Goal: Transaction & Acquisition: Purchase product/service

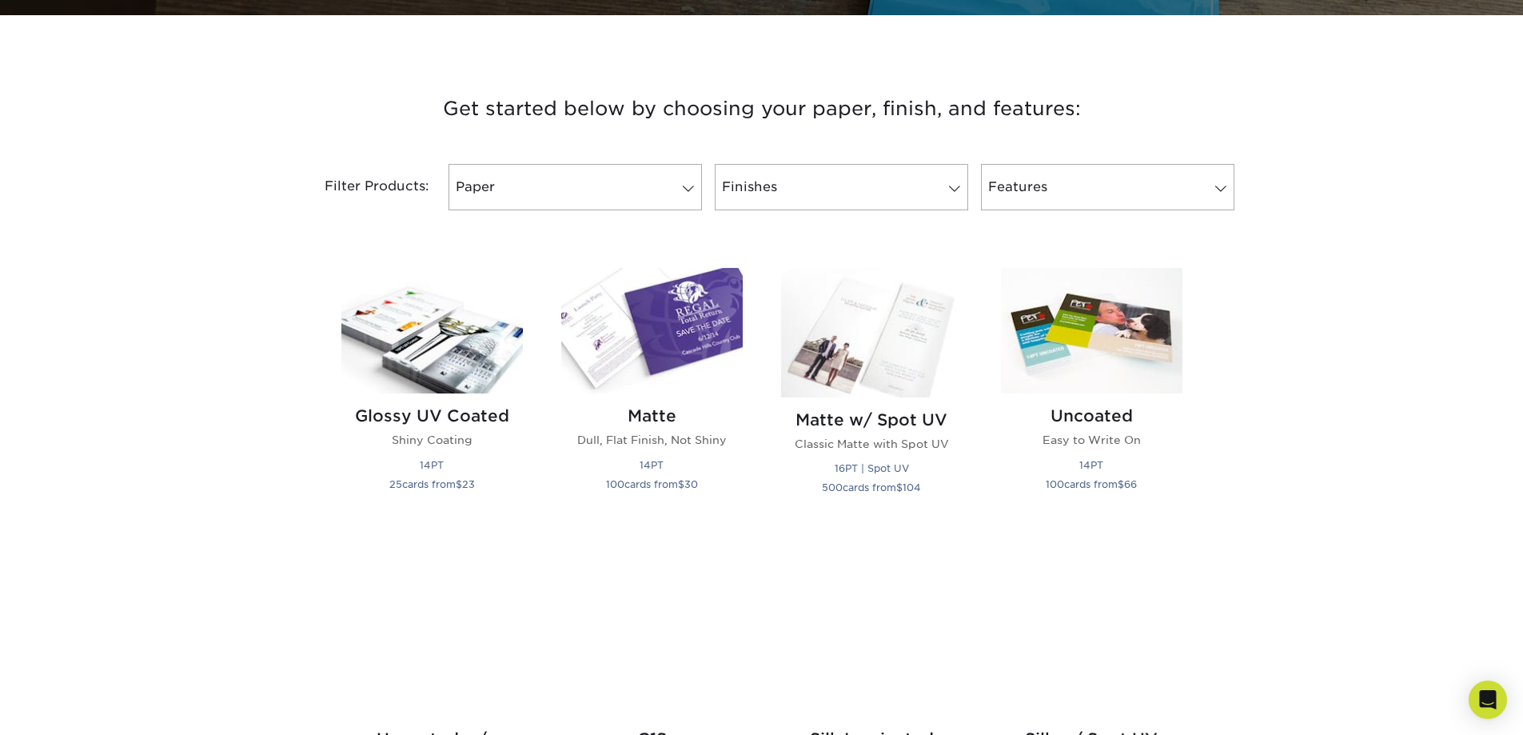
scroll to position [560, 0]
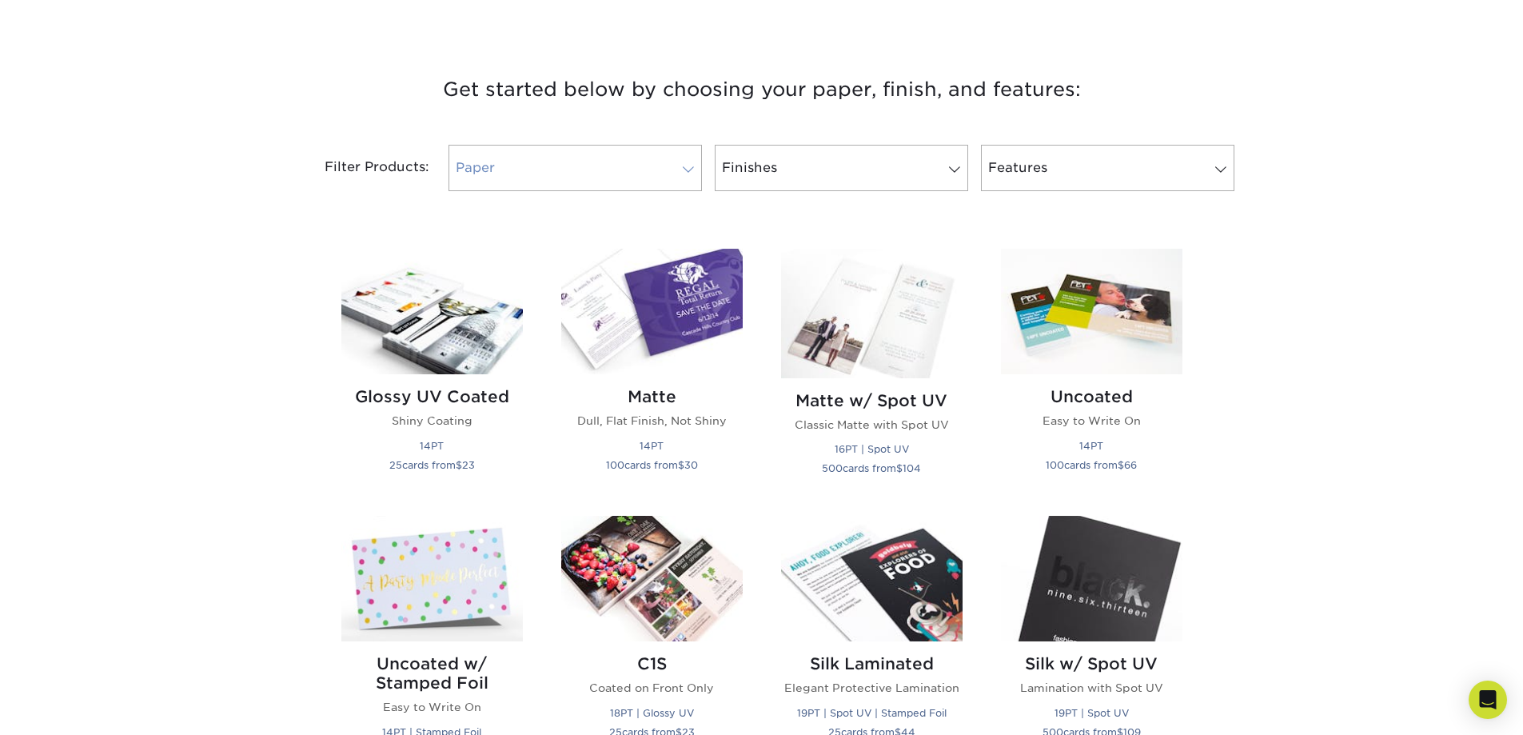
click at [666, 157] on link "Paper" at bounding box center [575, 168] width 253 height 46
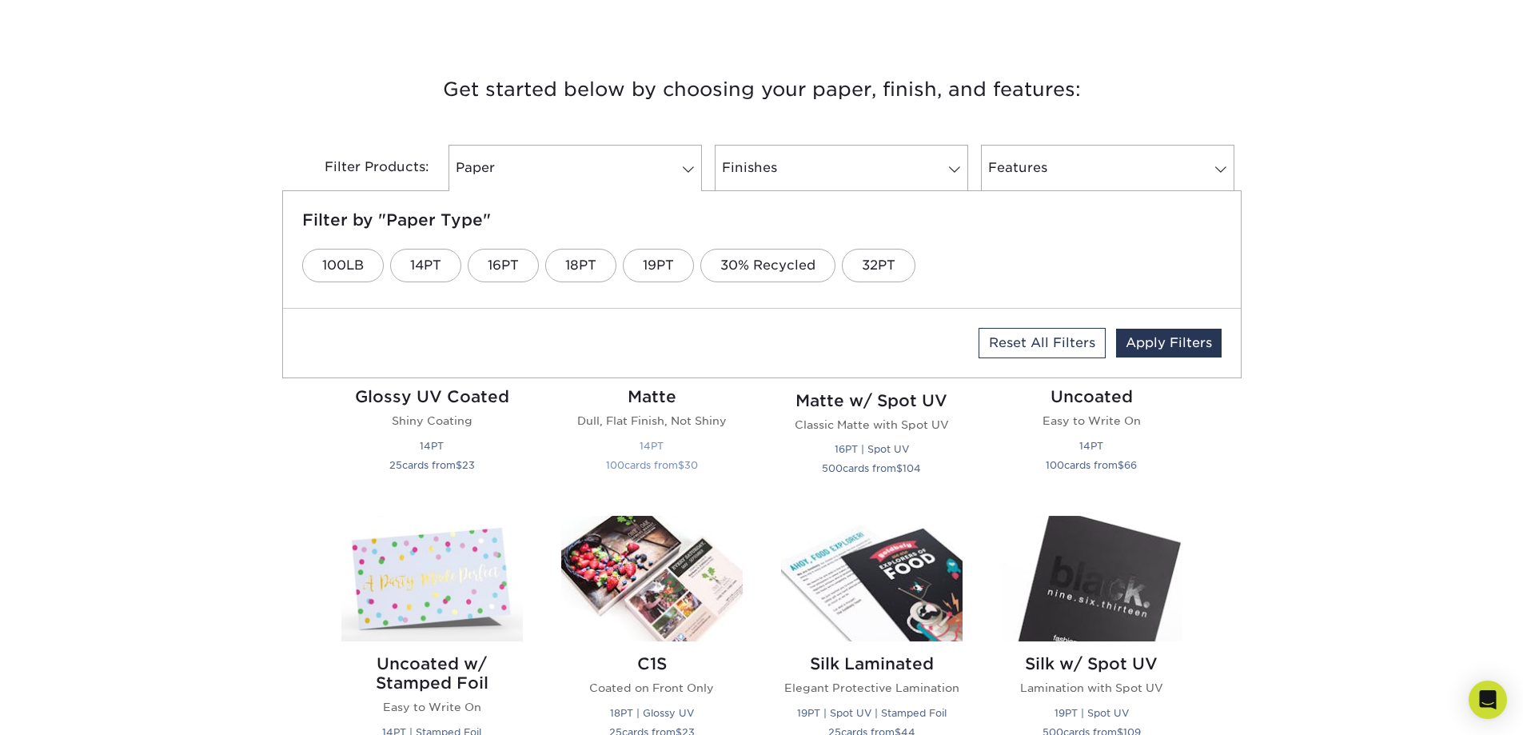
click at [656, 402] on h2 "Matte" at bounding box center [652, 396] width 182 height 19
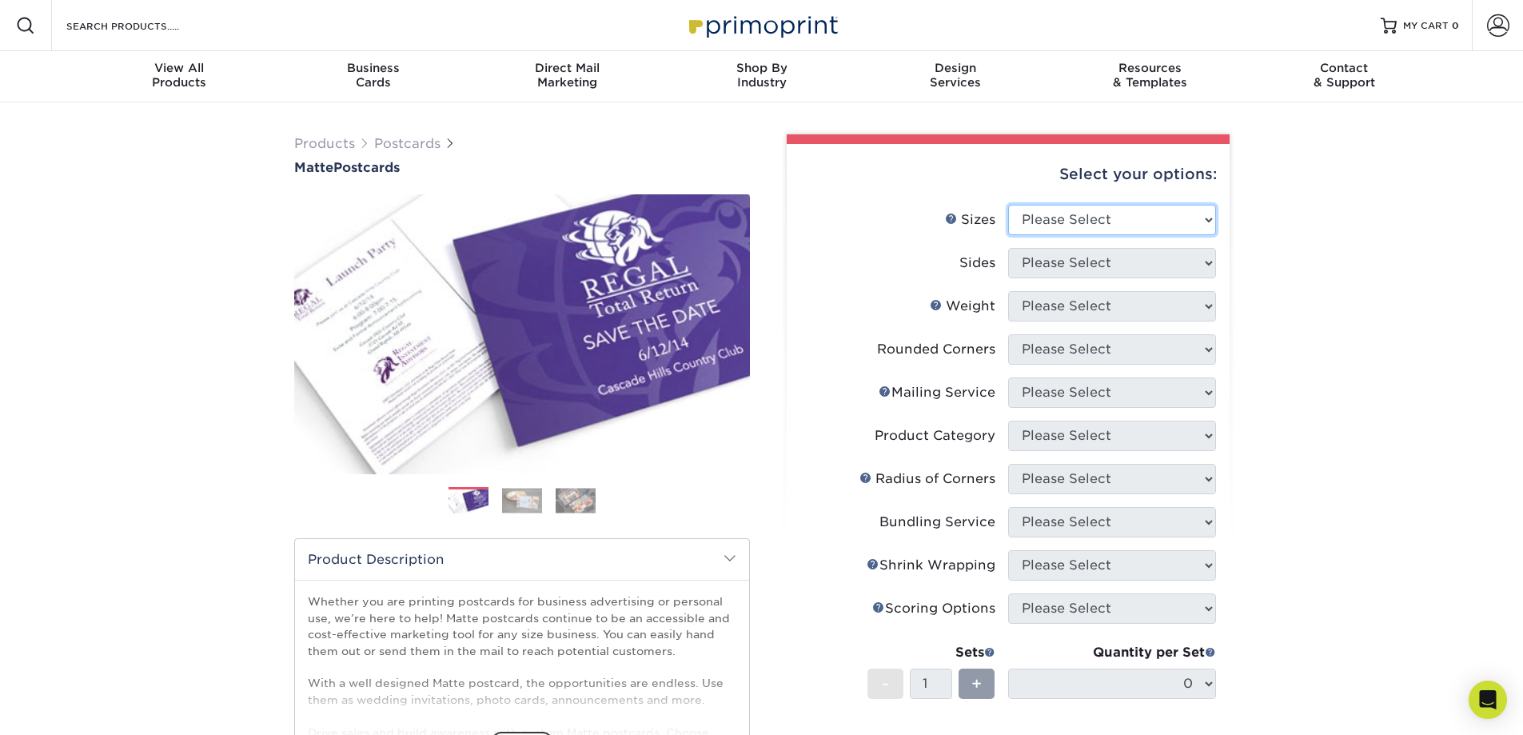
click at [1204, 226] on select "Please Select 1.5" x 7" 2" x 4" 2" x 6" 2" x 7" 2" x 8" 2.12" x 5.5" 2.125" x 5…" at bounding box center [1112, 220] width 208 height 30
select select "4.00x6.00"
click at [1008, 205] on select "Please Select 1.5" x 7" 2" x 4" 2" x 6" 2" x 7" 2" x 8" 2.12" x 5.5" 2.125" x 5…" at bounding box center [1112, 220] width 208 height 30
click at [1124, 269] on select "Please Select Print Both Sides Print Front Only" at bounding box center [1112, 263] width 208 height 30
select select "13abbda7-1d64-4f25-8bb2-c179b224825d"
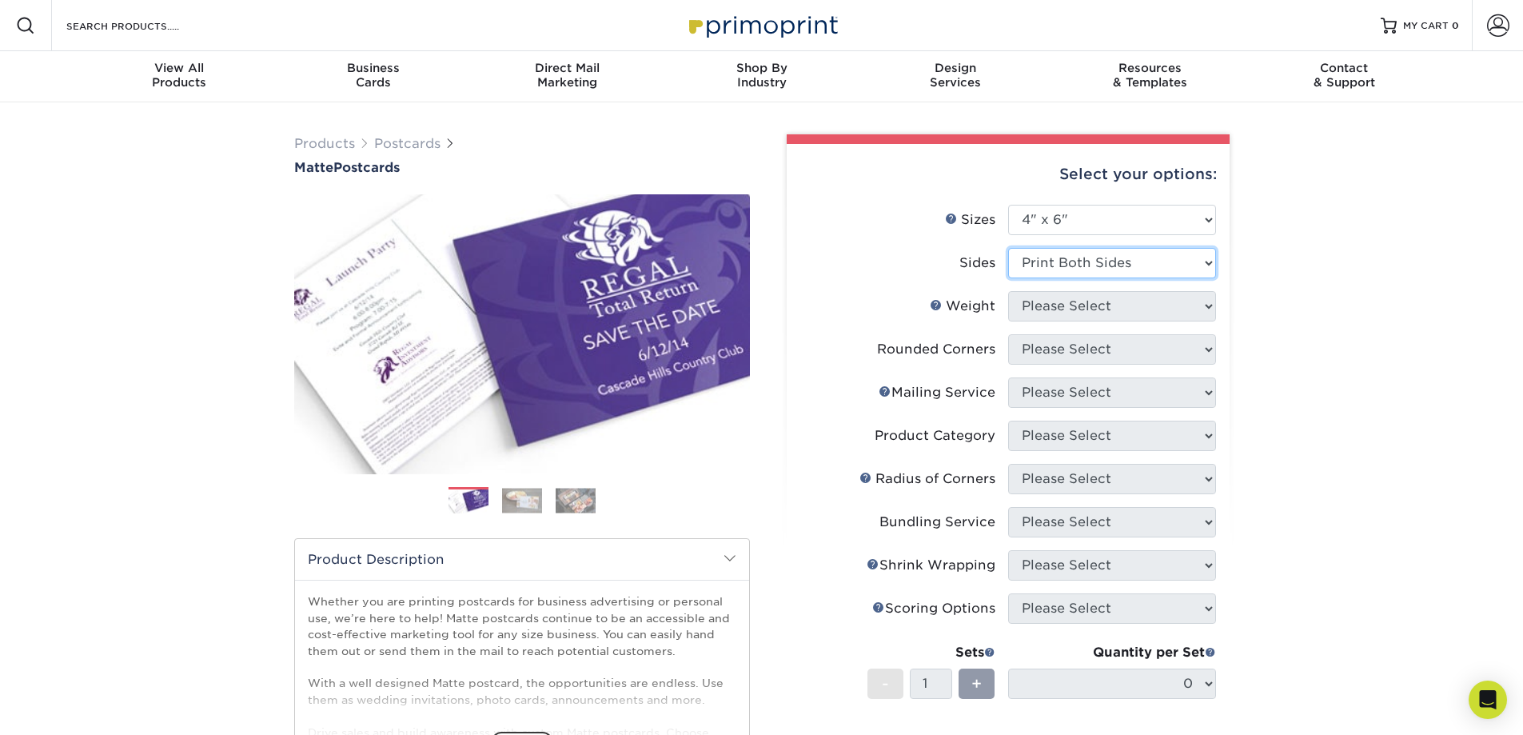
click at [1008, 248] on select "Please Select Print Both Sides Print Front Only" at bounding box center [1112, 263] width 208 height 30
click at [1131, 304] on select "Please Select 16PT 14PT" at bounding box center [1112, 306] width 208 height 30
select select "16PT"
click at [1008, 291] on select "Please Select 16PT 14PT" at bounding box center [1112, 306] width 208 height 30
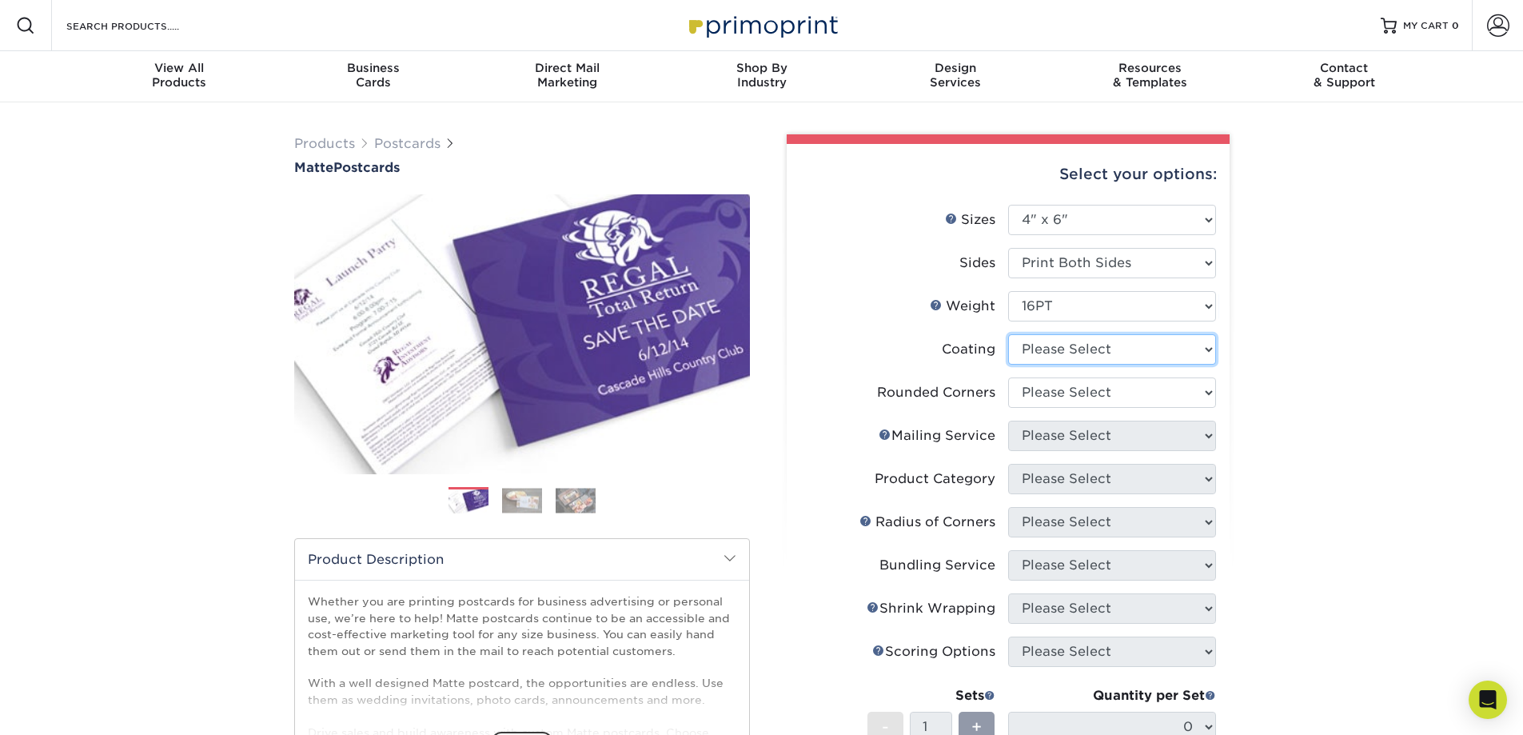
click at [1124, 351] on select at bounding box center [1112, 349] width 208 height 30
select select "121bb7b5-3b4d-429f-bd8d-bbf80e953313"
click at [1008, 334] on select at bounding box center [1112, 349] width 208 height 30
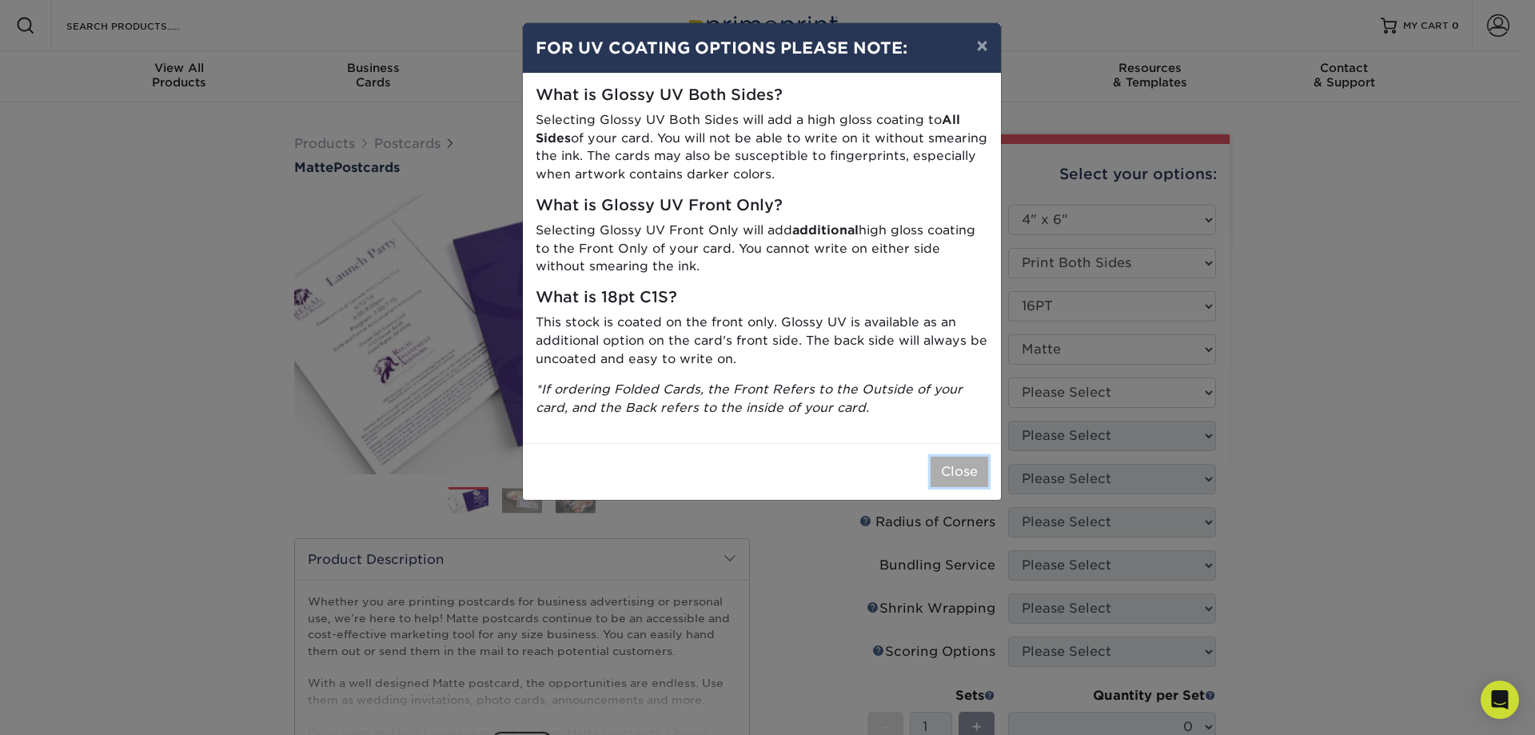
click at [958, 468] on button "Close" at bounding box center [960, 472] width 58 height 30
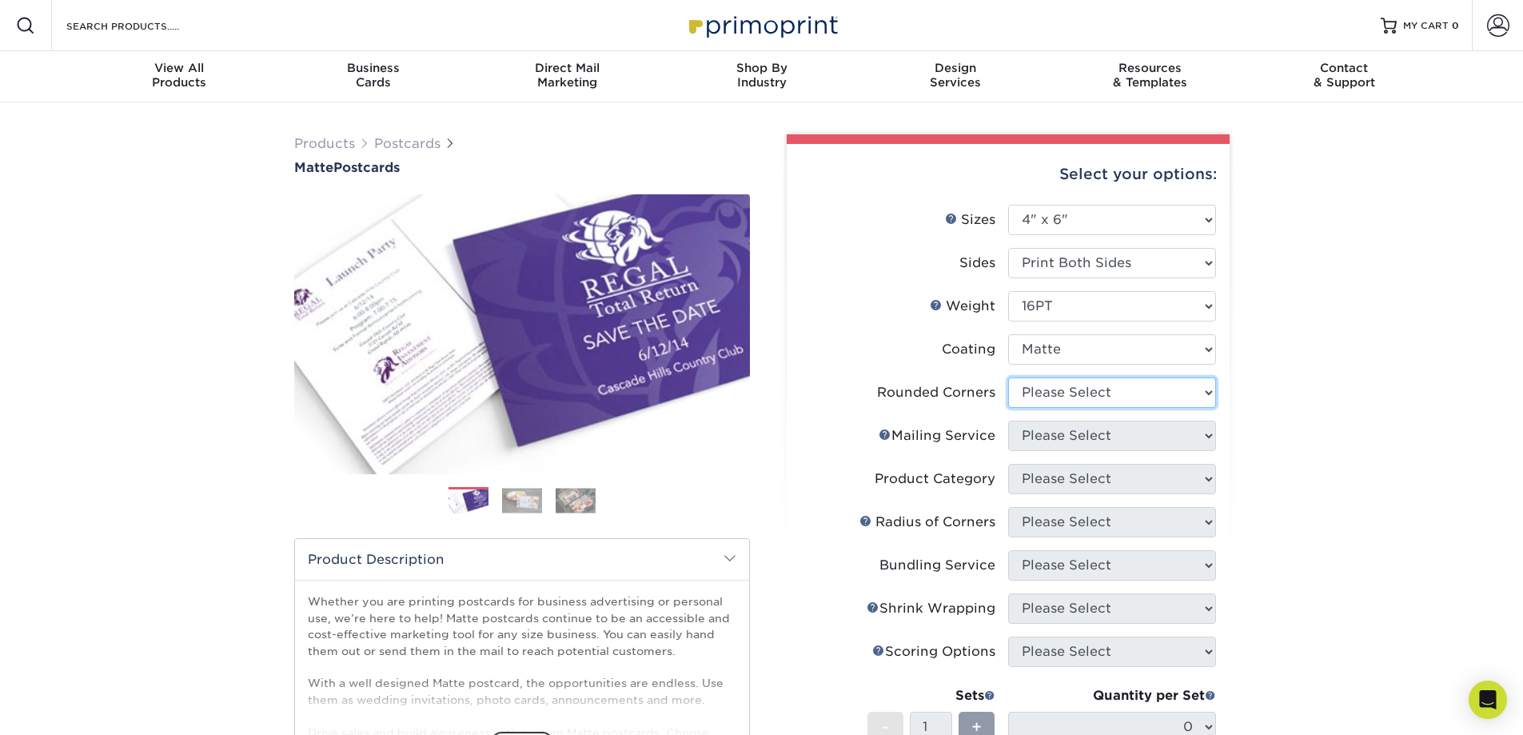
click at [1115, 391] on select "Please Select Yes - Round 4 Corners No" at bounding box center [1112, 392] width 208 height 30
select select "0"
click at [1008, 377] on select "Please Select Yes - Round 4 Corners No" at bounding box center [1112, 392] width 208 height 30
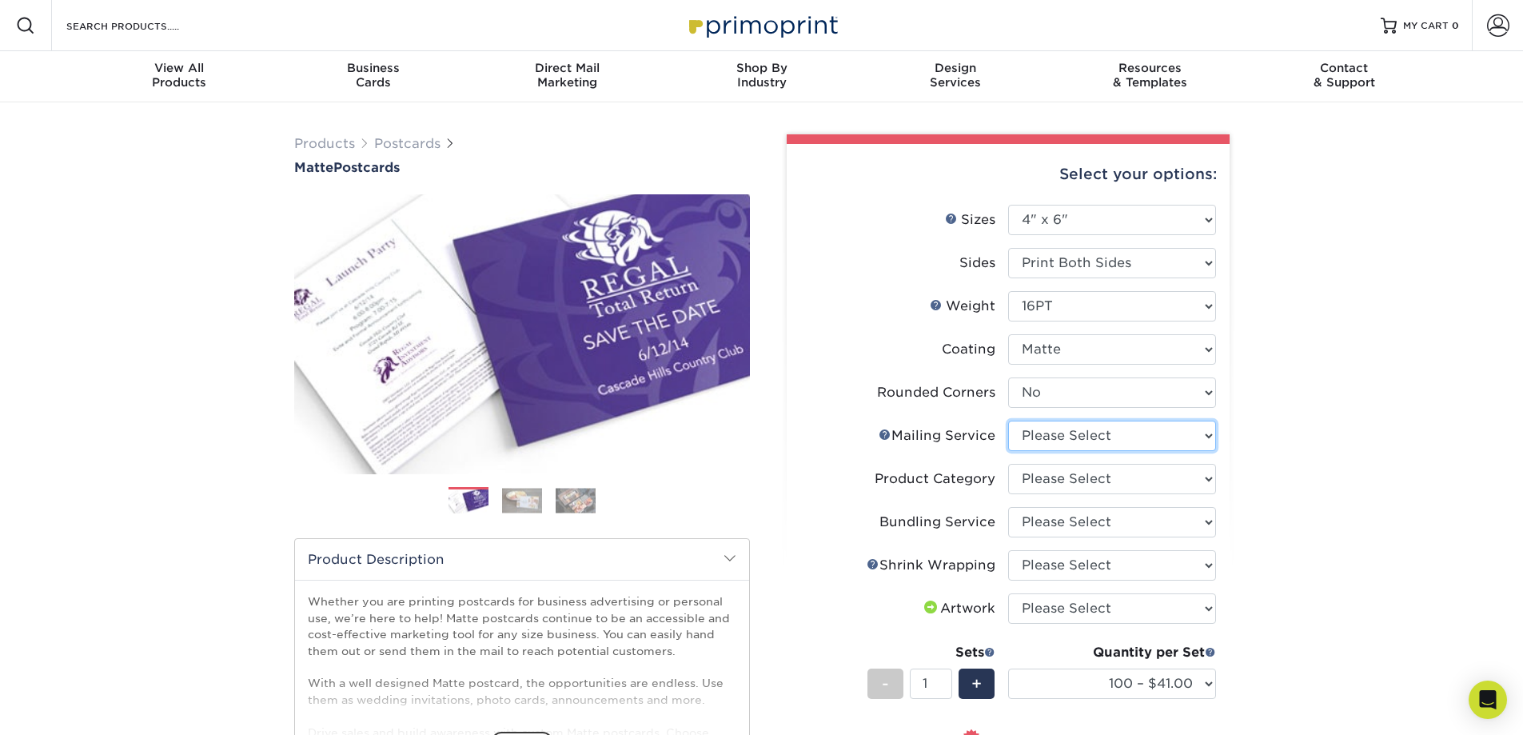
click at [1107, 441] on select "Please Select No Direct Mailing Service No, I will mail/stamp/imprint Direct Ma…" at bounding box center [1112, 436] width 208 height 30
select select "3e5e9bdd-d78a-4c28-a41d-fe1407925ca6"
click at [1008, 421] on select "Please Select No Direct Mailing Service No, I will mail/stamp/imprint Direct Ma…" at bounding box center [1112, 436] width 208 height 30
click at [1089, 479] on select "Please Select Postcards" at bounding box center [1112, 479] width 208 height 30
select select "9b7272e0-d6c8-4c3c-8e97-d3a1bcdab858"
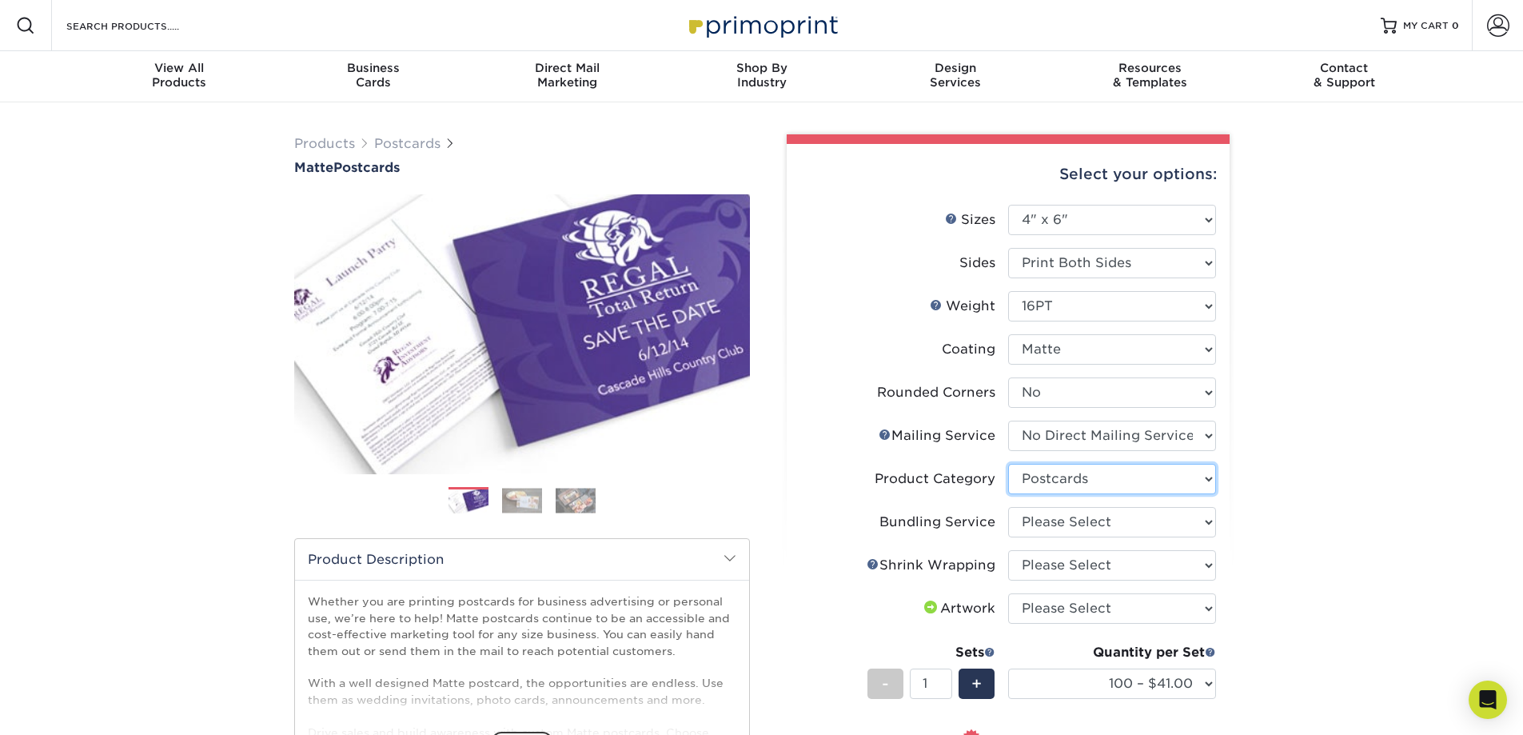
click at [1008, 464] on select "Please Select Postcards" at bounding box center [1112, 479] width 208 height 30
click at [1059, 524] on select "Please Select No Bundling Services Yes, Bundles of 50 (+2 Days) Yes, Bundles of…" at bounding box center [1112, 522] width 208 height 30
select select "58689abb-25c0-461c-a4c3-a80b627d6649"
click at [1008, 507] on select "Please Select No Bundling Services Yes, Bundles of 50 (+2 Days) Yes, Bundles of…" at bounding box center [1112, 522] width 208 height 30
click at [1069, 569] on select "Please Select No Shrink Wrapping Shrink Wrap 100 Per Package Shrink Wrap 50 Per…" at bounding box center [1112, 565] width 208 height 30
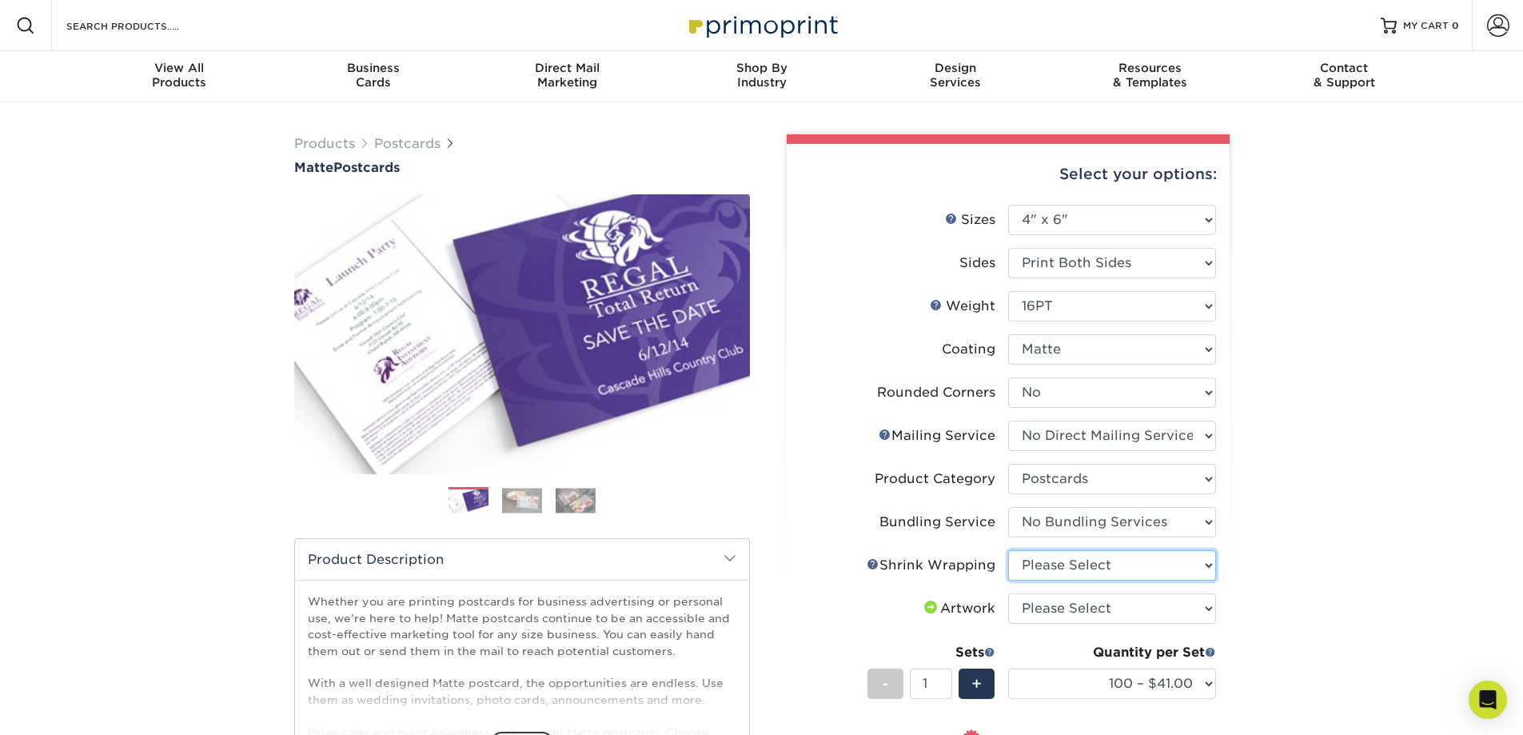
select select "c8749376-e7da-41d0-b3dc-647faf84d907"
click at [1008, 550] on select "Please Select No Shrink Wrapping Shrink Wrap 100 Per Package Shrink Wrap 50 Per…" at bounding box center [1112, 565] width 208 height 30
click at [1071, 608] on select "Please Select I will upload files I need a design - $150" at bounding box center [1112, 608] width 208 height 30
select select "upload"
click at [1008, 593] on select "Please Select I will upload files I need a design - $150" at bounding box center [1112, 608] width 208 height 30
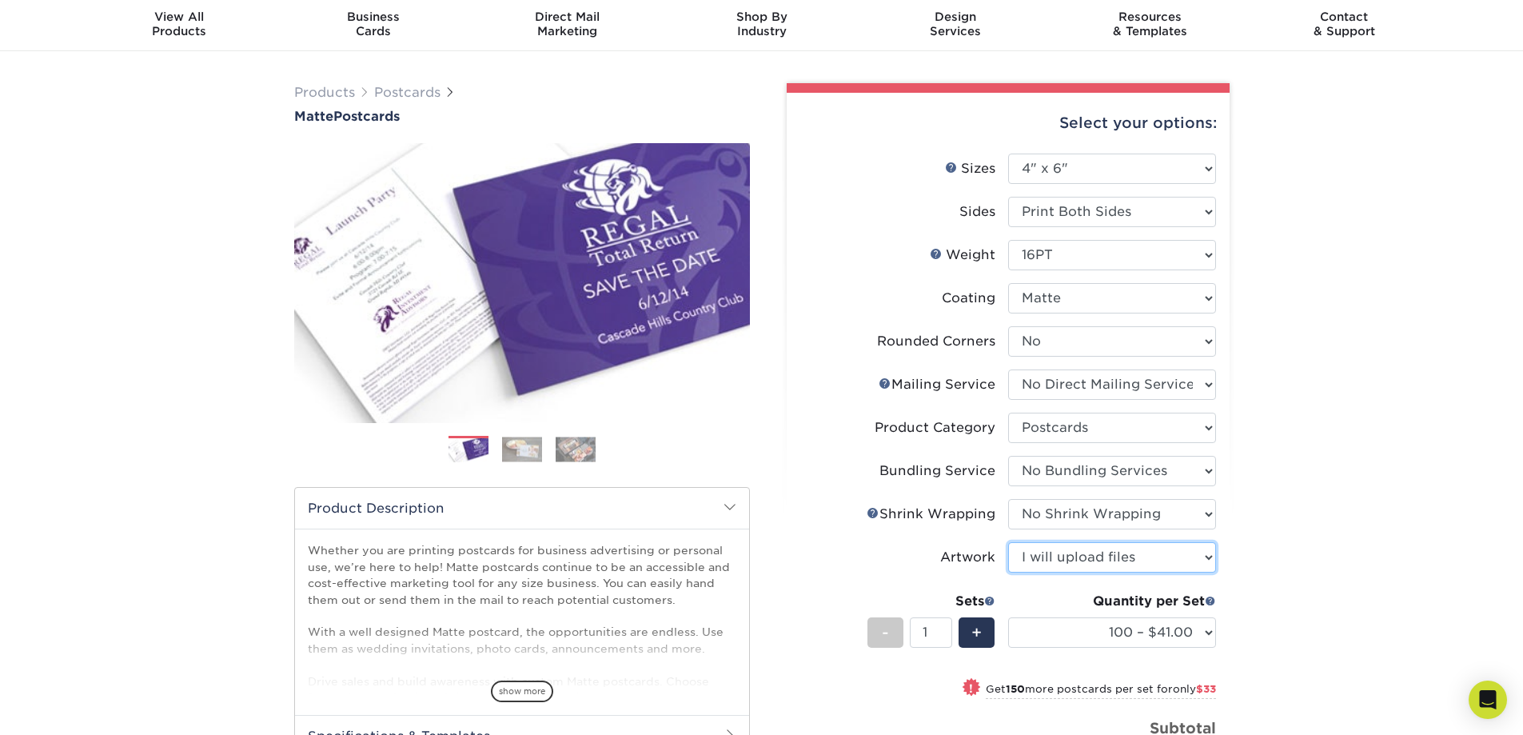
scroll to position [80, 0]
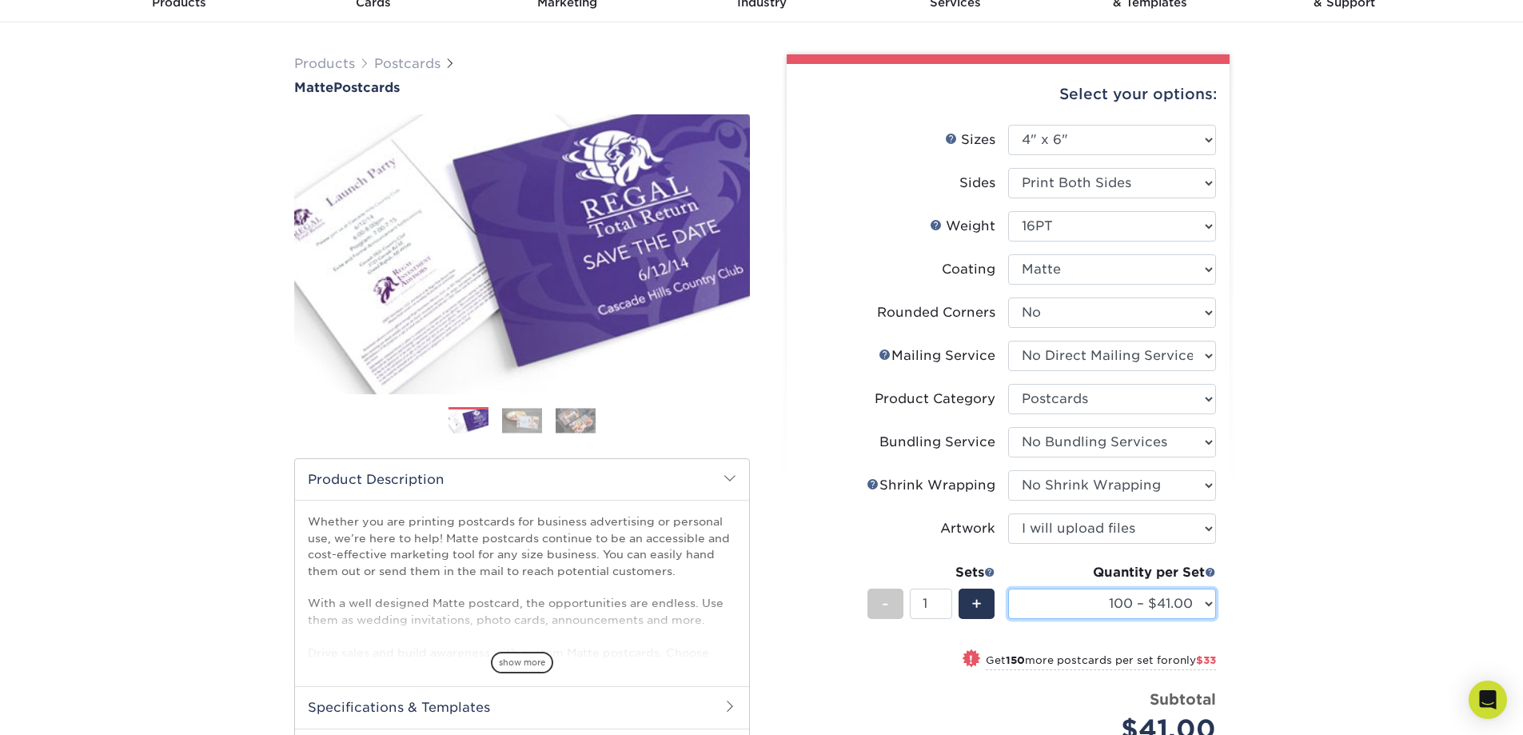
click at [1060, 609] on select "100 – $41.00 250 – $74.00 500 – $88.00 1000 – $99.00 2500 – $205.00 5000 – $304…" at bounding box center [1112, 604] width 208 height 30
click at [1325, 557] on div "Products Postcards Matte Postcards Next $" at bounding box center [761, 510] width 1523 height 976
